Goal: Task Accomplishment & Management: Use online tool/utility

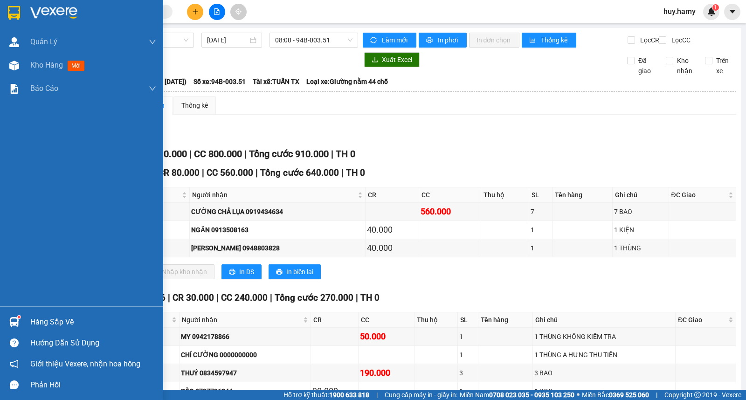
click at [37, 325] on div "Hàng sắp về" at bounding box center [93, 322] width 126 height 14
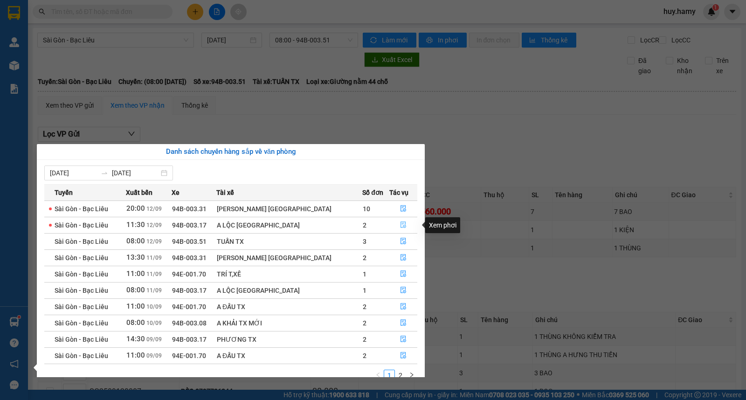
click at [400, 226] on icon "file-done" at bounding box center [403, 224] width 7 height 7
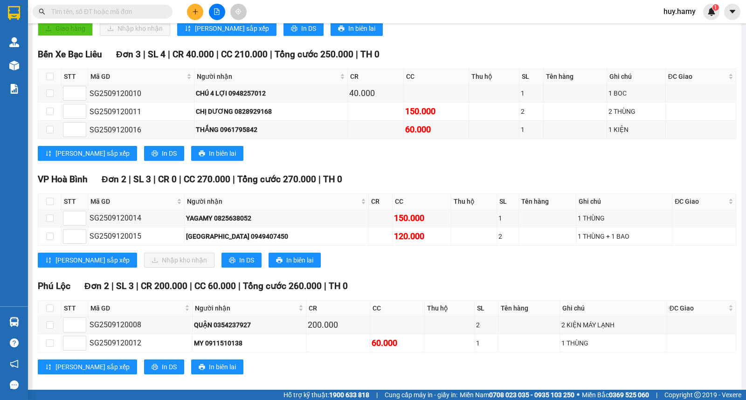
scroll to position [227, 0]
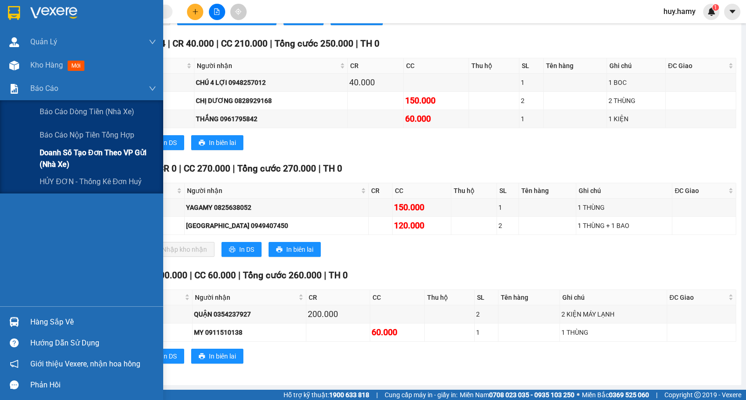
click at [80, 150] on span "Doanh số tạo đơn theo VP gửi (nhà xe)" at bounding box center [98, 158] width 117 height 23
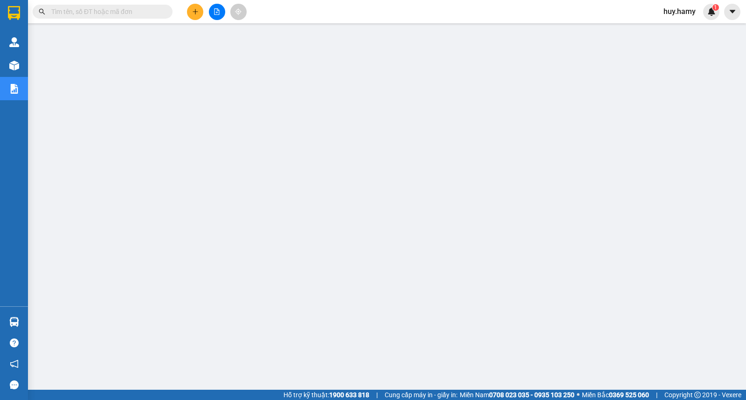
click at [129, 12] on input "text" at bounding box center [106, 12] width 110 height 10
paste input "0768284482"
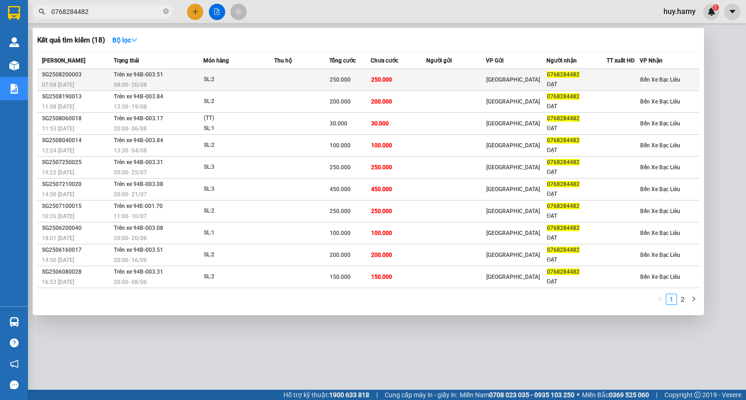
type input "0768284482"
click at [195, 76] on td "Trên xe 94B-003.51 08:00 [DATE]" at bounding box center [157, 80] width 92 height 22
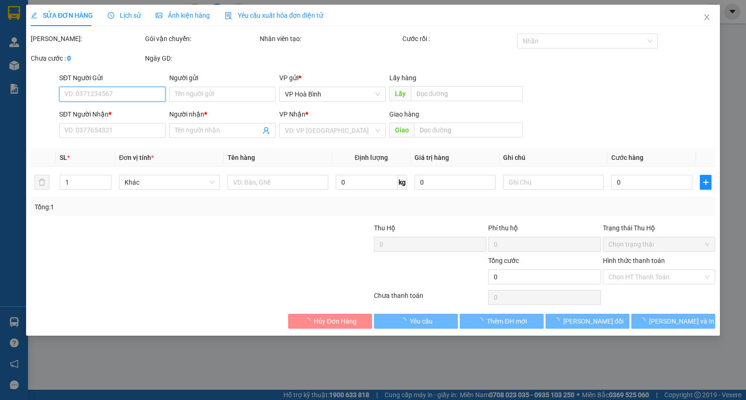
type input "0768284482"
type input "ĐẠT"
type input "250.000"
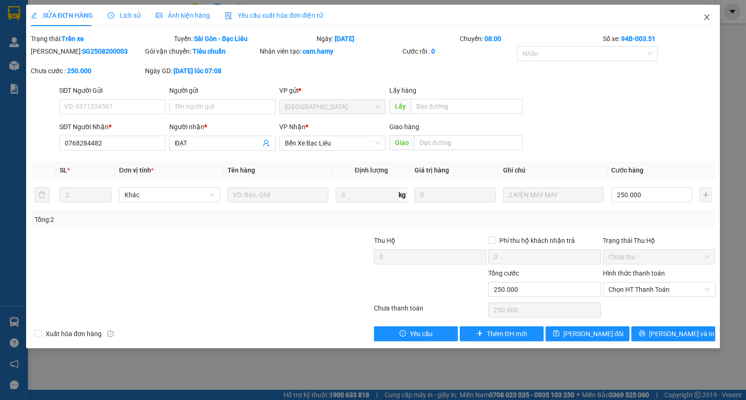
click at [707, 16] on icon "close" at bounding box center [706, 17] width 5 height 6
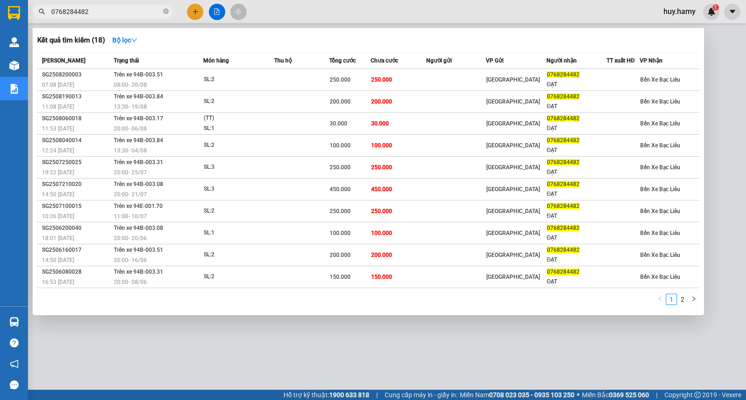
drag, startPoint x: 93, startPoint y: 10, endPoint x: 38, endPoint y: 27, distance: 57.5
click at [38, 20] on div "Kết quả [PERSON_NAME] ( 18 ) Bộ lọc Mã ĐH Trạng thái Món hàng Thu hộ [PERSON_NA…" at bounding box center [91, 12] width 182 height 16
paste input "834597947 3"
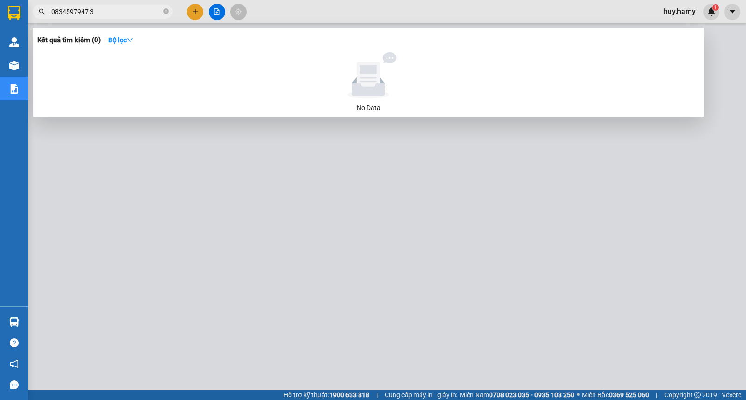
click at [88, 9] on input "0834597947 3" at bounding box center [106, 12] width 110 height 10
click at [109, 13] on input "08345979473" at bounding box center [106, 12] width 110 height 10
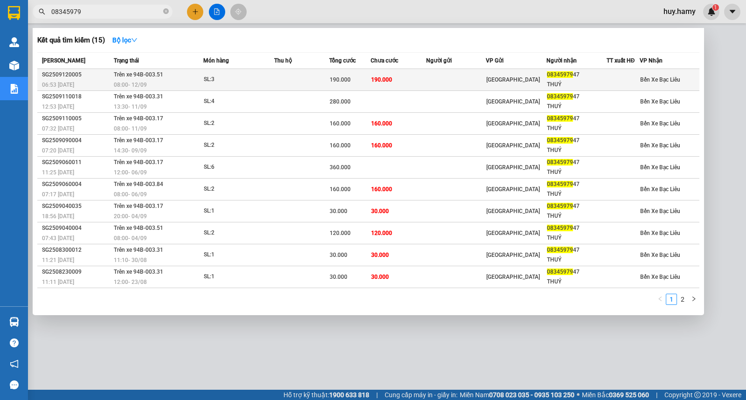
type input "08345979"
click at [164, 82] on div "08:00 [DATE]" at bounding box center [158, 85] width 89 height 10
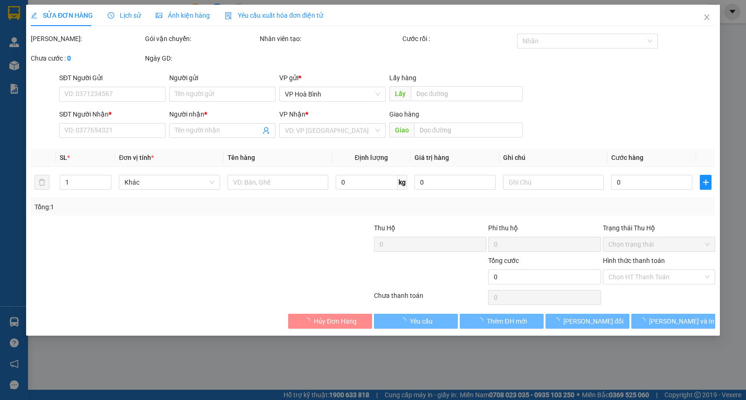
type input "0834597947"
type input "THUÝ"
type input "190.000"
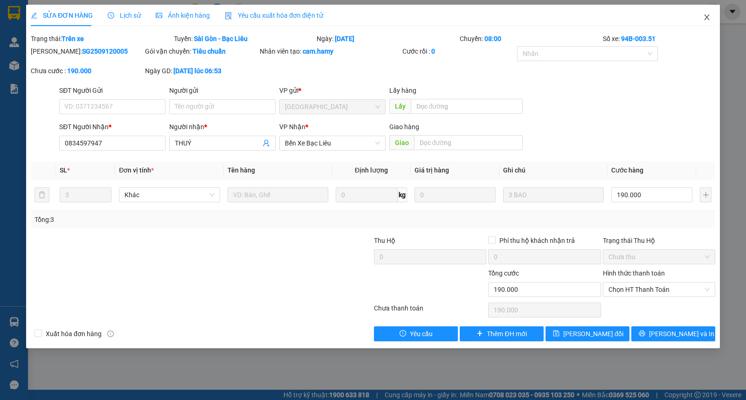
click at [710, 15] on span "Close" at bounding box center [707, 18] width 26 height 26
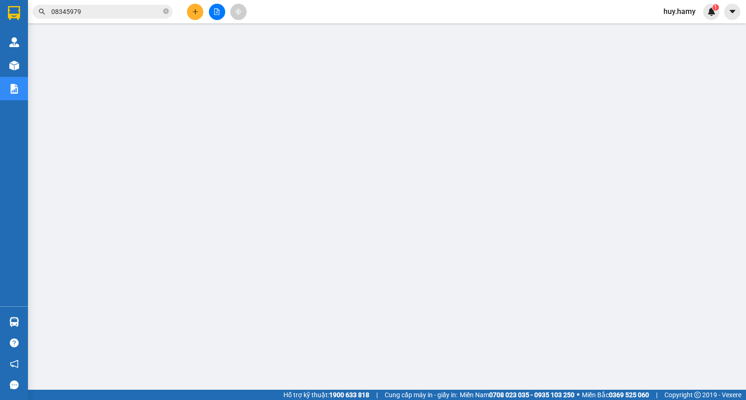
click at [98, 13] on input "08345979" at bounding box center [106, 12] width 110 height 10
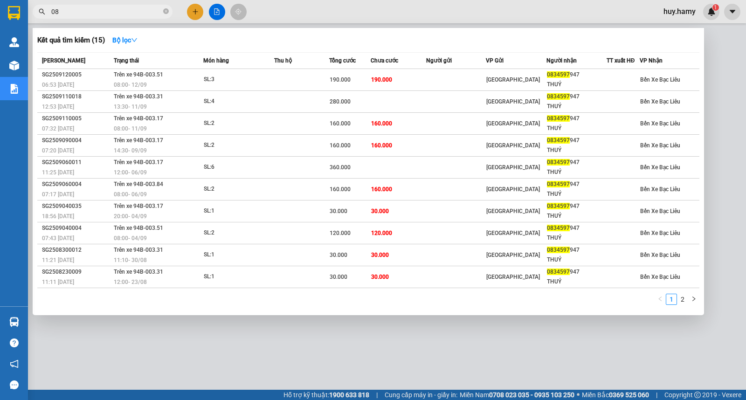
type input "0"
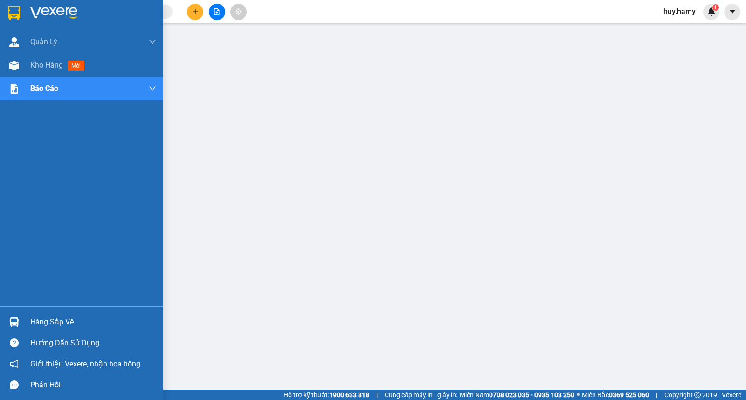
click at [66, 322] on div "Hàng sắp về" at bounding box center [93, 322] width 126 height 14
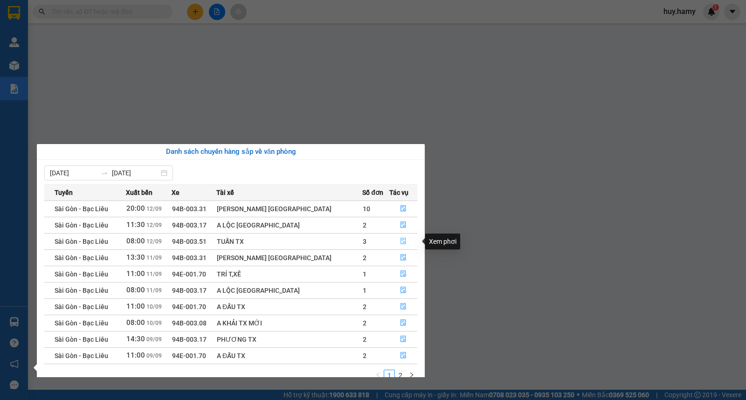
click at [400, 240] on icon "file-done" at bounding box center [403, 241] width 7 height 7
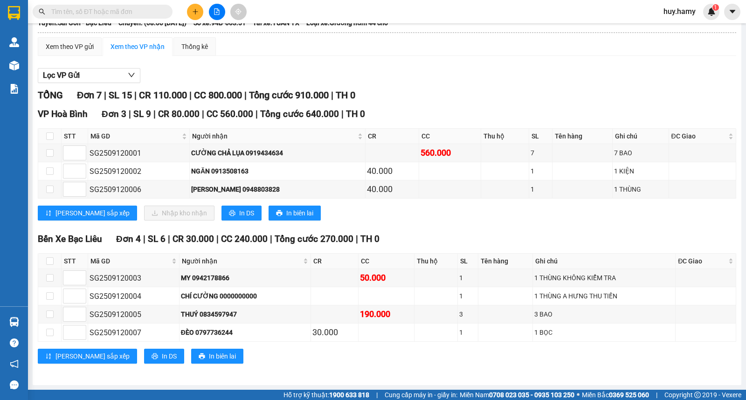
scroll to position [68, 0]
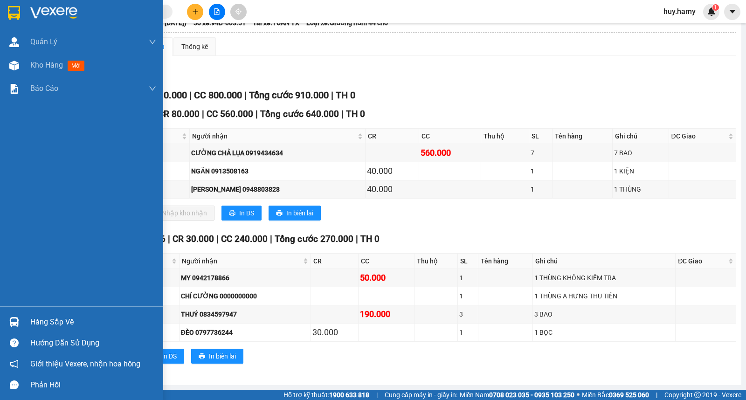
click at [54, 325] on div "Hàng sắp về" at bounding box center [93, 322] width 126 height 14
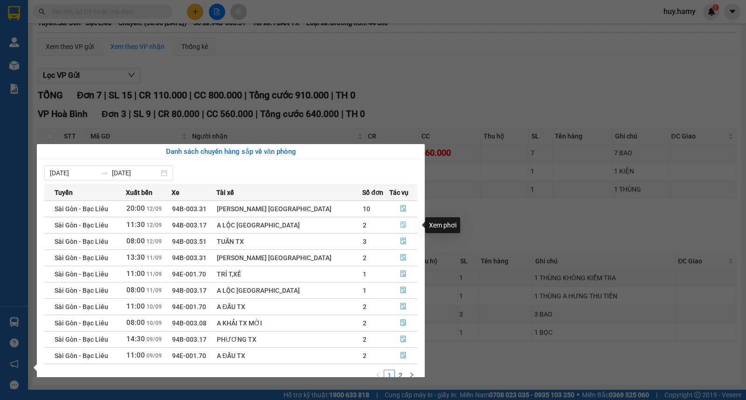
click at [400, 227] on icon "file-done" at bounding box center [403, 224] width 7 height 7
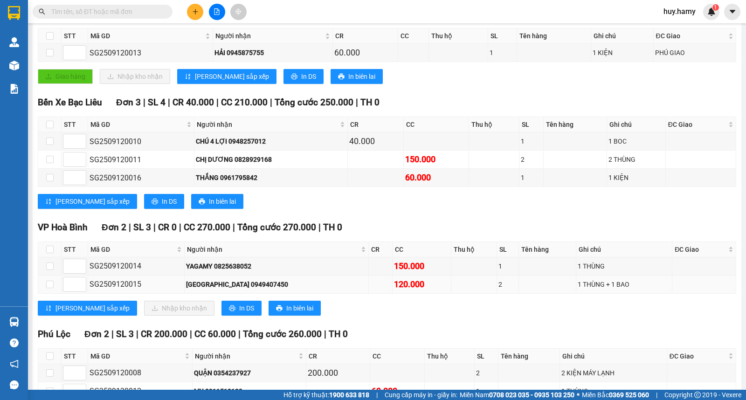
scroll to position [175, 0]
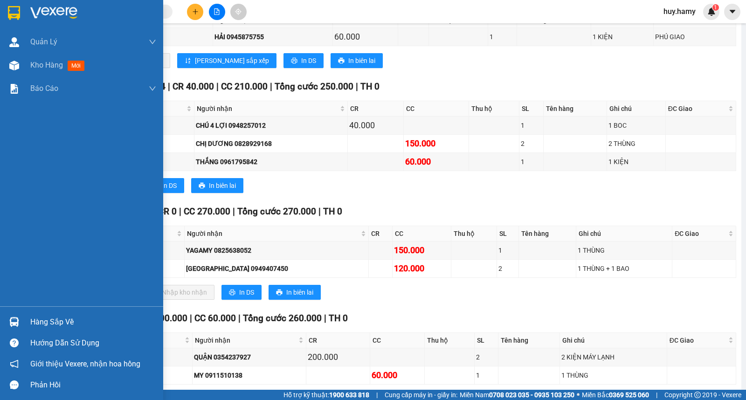
click at [34, 325] on div "Hàng sắp về" at bounding box center [93, 322] width 126 height 14
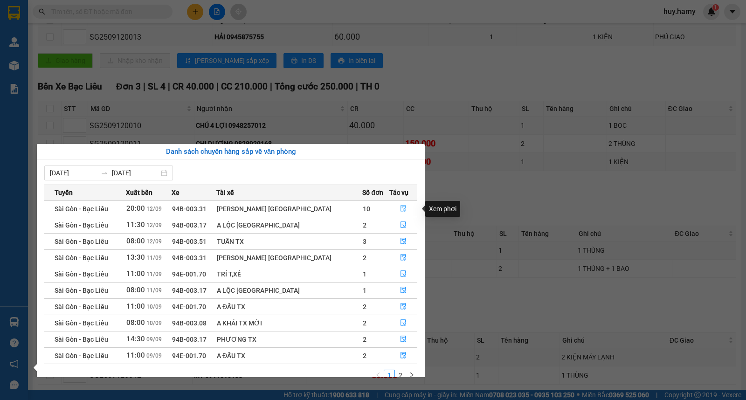
click at [400, 206] on icon "file-done" at bounding box center [403, 208] width 7 height 7
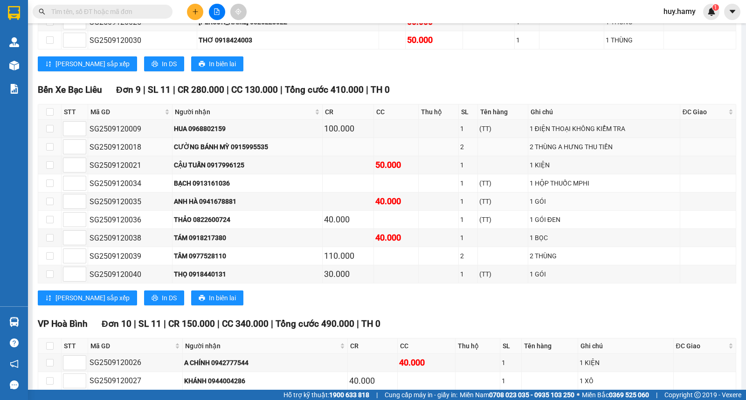
scroll to position [227, 0]
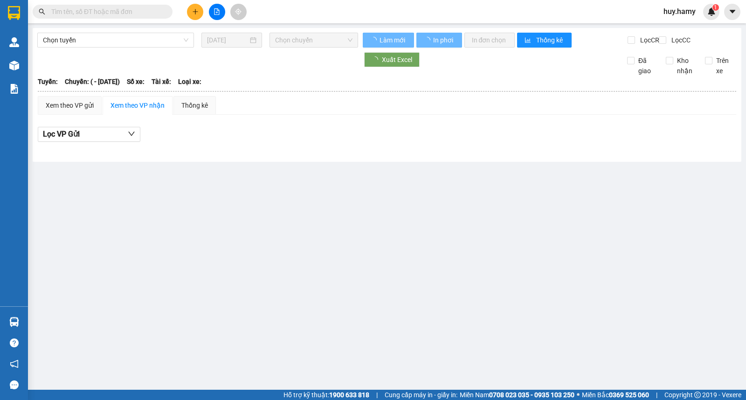
type input "[DATE]"
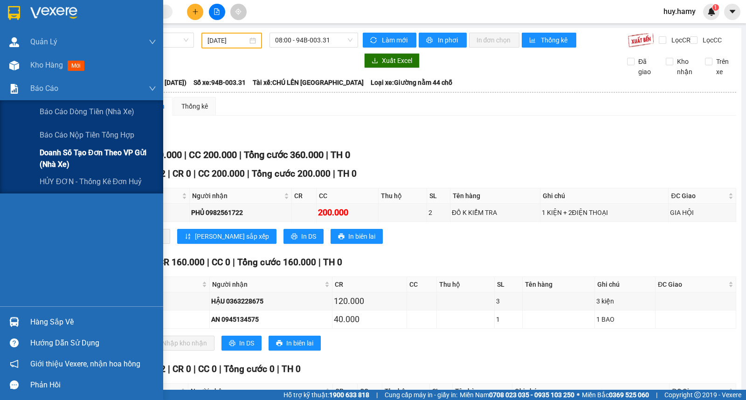
click at [76, 154] on span "Doanh số tạo đơn theo VP gửi (nhà xe)" at bounding box center [98, 158] width 117 height 23
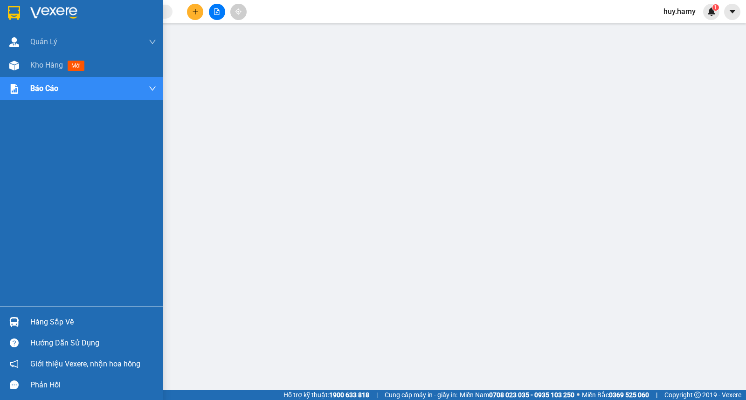
click at [56, 319] on div "Hàng sắp về" at bounding box center [93, 322] width 126 height 14
